Goal: Communication & Community: Answer question/provide support

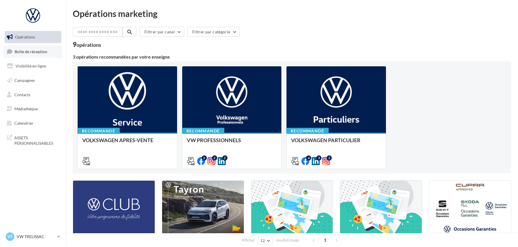
click at [40, 53] on span "Boîte de réception" at bounding box center [31, 51] width 33 height 5
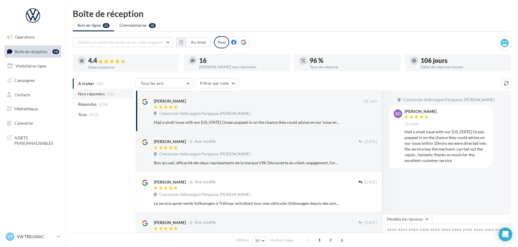
click at [95, 94] on span "Non répondus" at bounding box center [91, 94] width 27 height 6
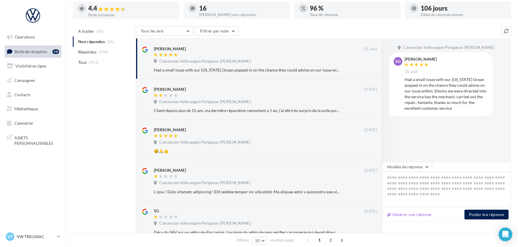
scroll to position [64, 0]
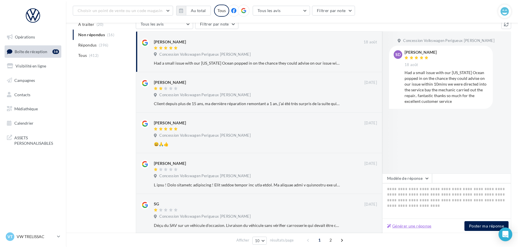
click at [431, 226] on button "Générer une réponse" at bounding box center [409, 225] width 49 height 7
type textarea "**********"
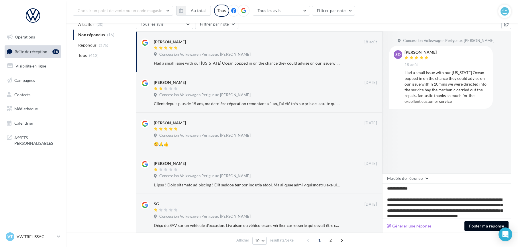
click at [467, 227] on button "Poster ma réponse" at bounding box center [487, 226] width 44 height 10
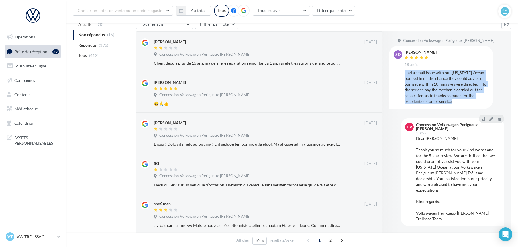
drag, startPoint x: 406, startPoint y: 71, endPoint x: 454, endPoint y: 103, distance: 56.9
click at [454, 103] on div "Had a small issue with our [US_STATE] Ocean popped in on the chance they could …" at bounding box center [447, 87] width 84 height 34
copy div "Had a small issue with our [US_STATE] Ocean popped in on the chance they could …"
click at [35, 143] on span "ASSETS PERSONNALISABLES" at bounding box center [36, 140] width 45 height 12
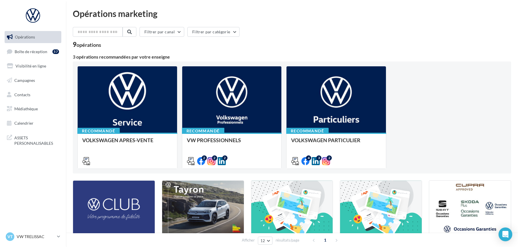
click at [34, 36] on span "Opérations" at bounding box center [25, 36] width 20 height 5
click at [33, 49] on span "Boîte de réception" at bounding box center [31, 51] width 33 height 5
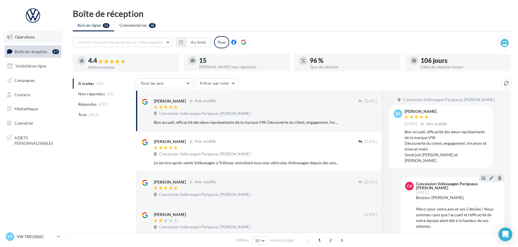
click at [30, 39] on span "Opérations" at bounding box center [25, 36] width 20 height 5
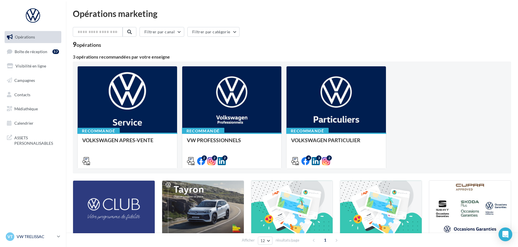
click at [35, 234] on p "VW TRELISSAC" at bounding box center [36, 236] width 38 height 6
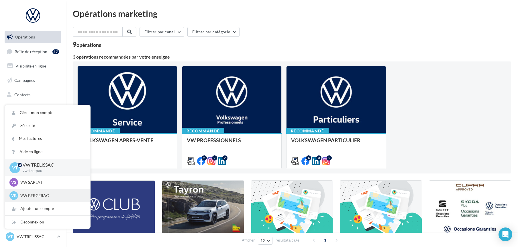
click at [34, 195] on p "VW BERGERAC" at bounding box center [51, 195] width 63 height 6
